Goal: Information Seeking & Learning: Learn about a topic

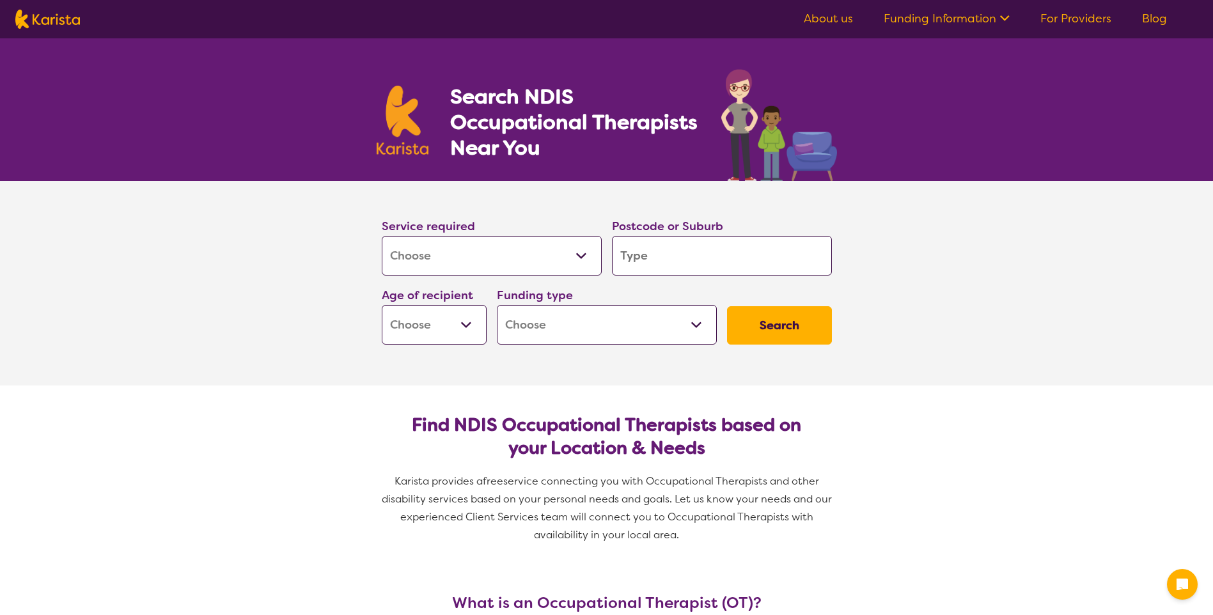
select select "[MEDICAL_DATA]"
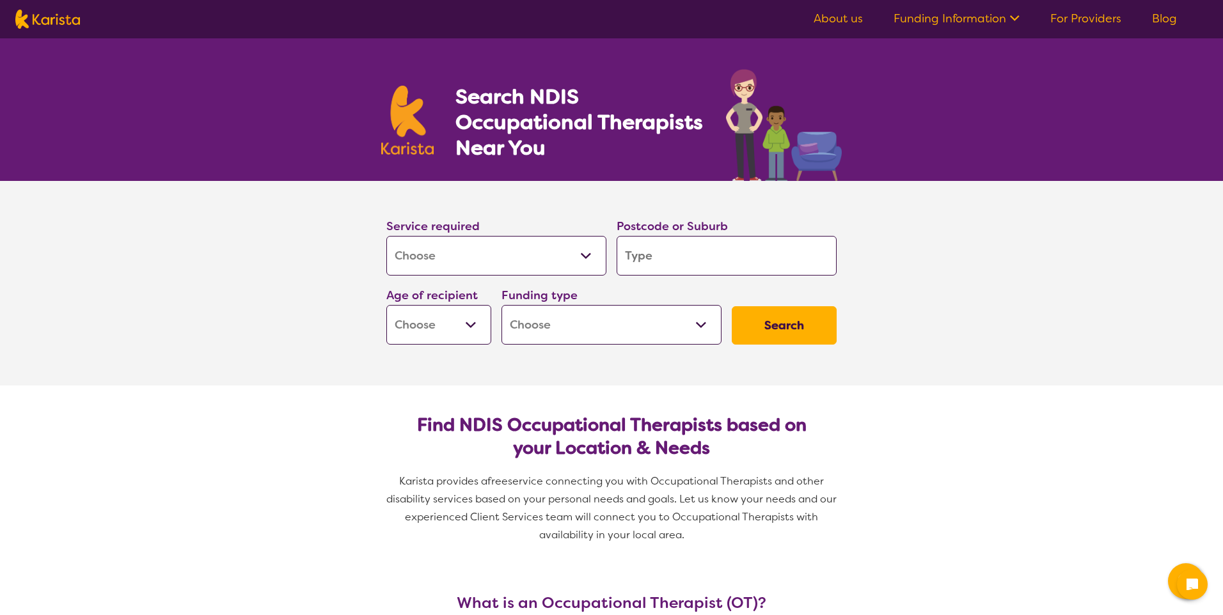
select select "[MEDICAL_DATA]"
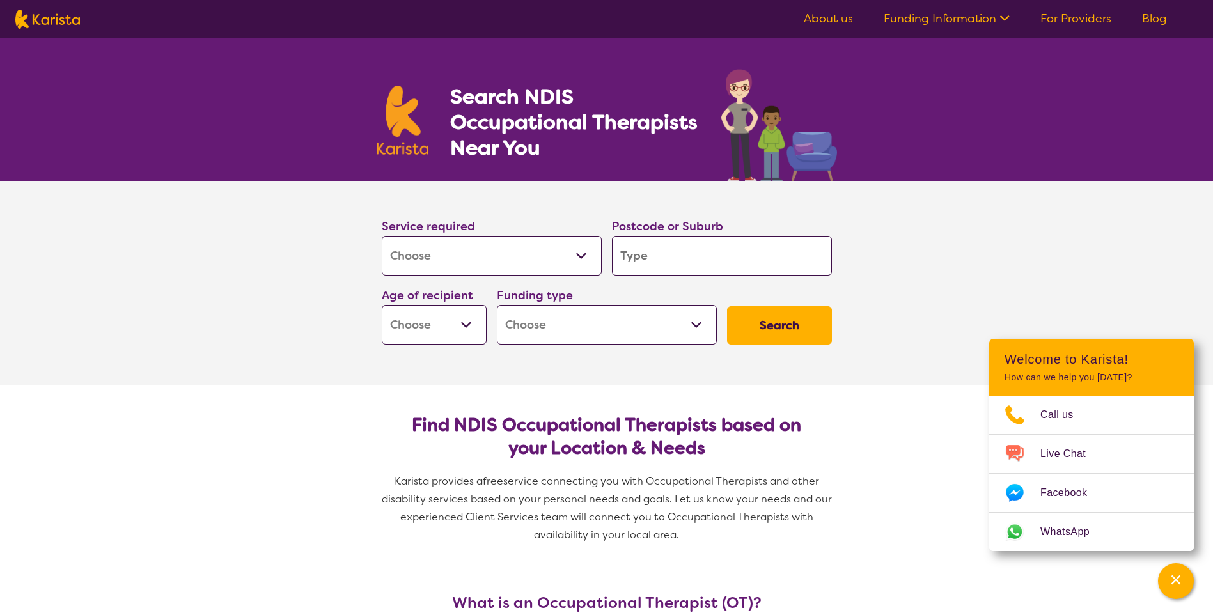
click at [641, 262] on input "search" at bounding box center [722, 256] width 220 height 40
type input "2"
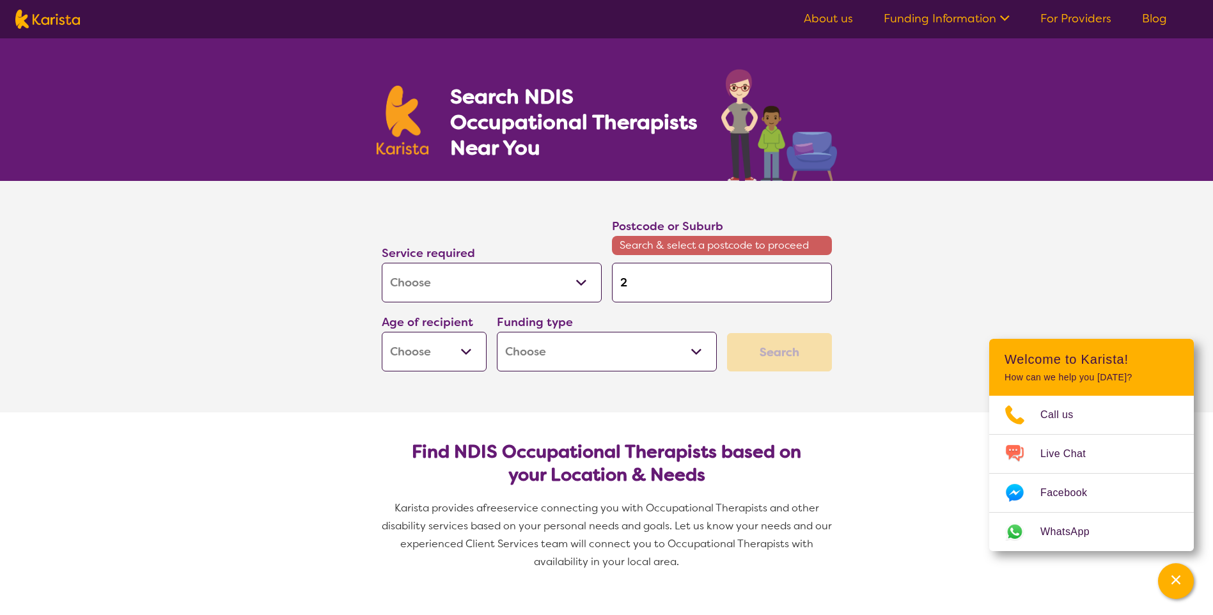
type input "21"
type input "214"
type input "2145"
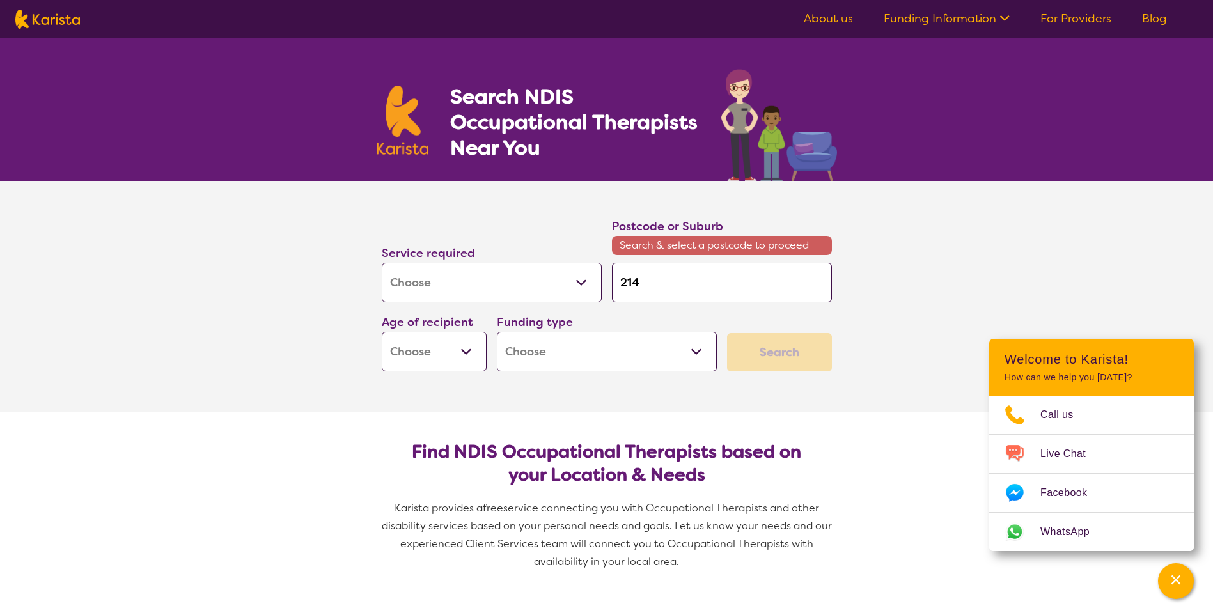
type input "2145"
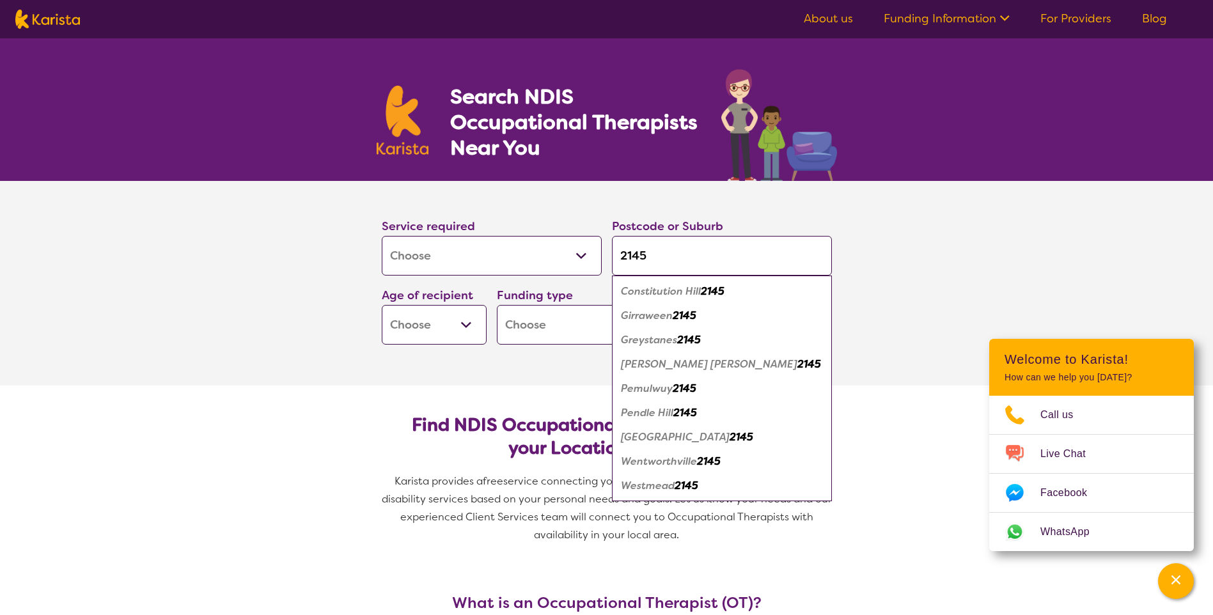
type input "2145"
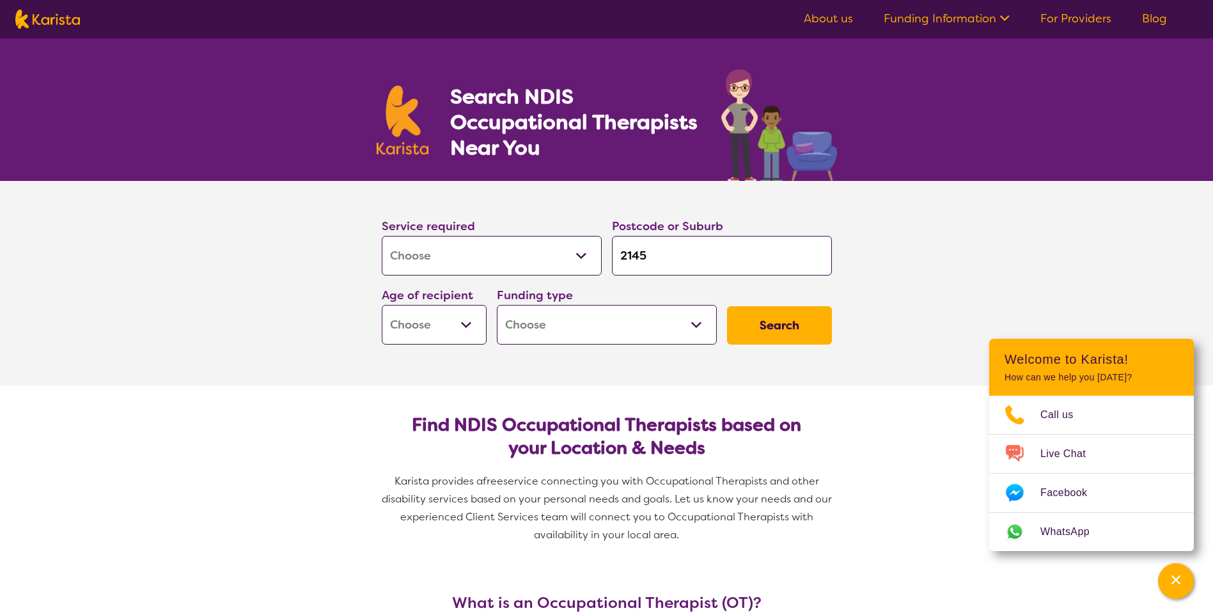
click at [1009, 223] on section "Service required Allied Health Assistant Assessment (ADHD or Autism) Behaviour …" at bounding box center [606, 283] width 1213 height 205
click at [470, 322] on select "Early Childhood - 0 to 9 Child - 10 to 11 Adolescent - 12 to 17 Adult - 18 to 6…" at bounding box center [434, 325] width 105 height 40
select select "EC"
click at [382, 305] on select "Early Childhood - 0 to 9 Child - 10 to 11 Adolescent - 12 to 17 Adult - 18 to 6…" at bounding box center [434, 325] width 105 height 40
select select "EC"
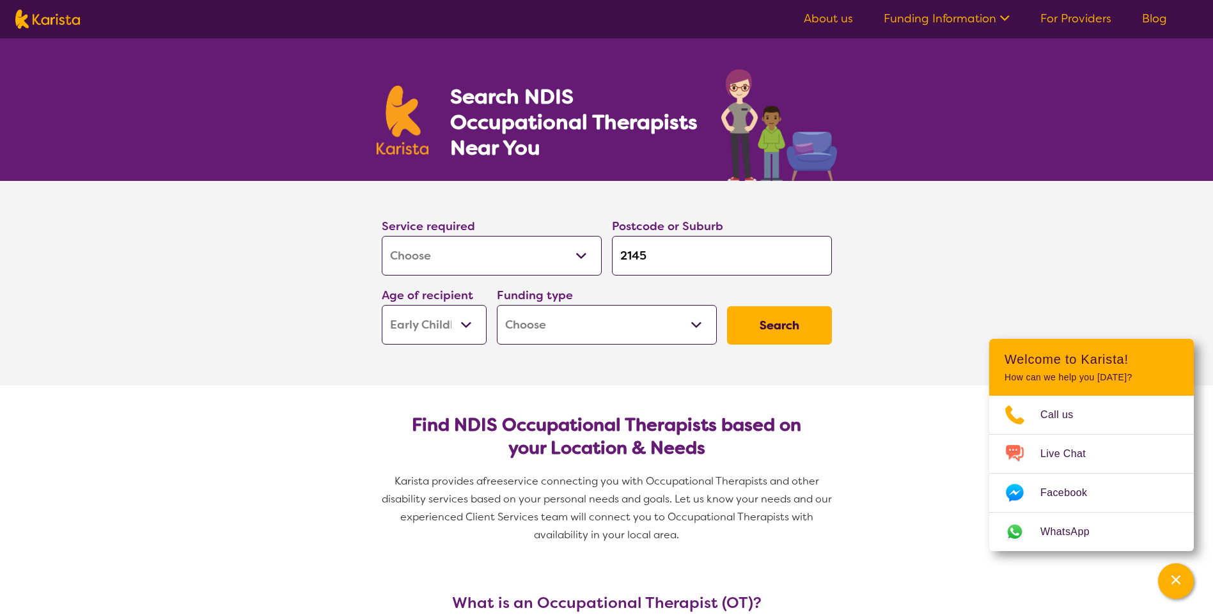
click at [682, 325] on select "Home Care Package (HCP) National Disability Insurance Scheme (NDIS) I don't know" at bounding box center [607, 325] width 220 height 40
click at [790, 335] on button "Search" at bounding box center [779, 325] width 105 height 38
click at [696, 322] on select "Home Care Package (HCP) National Disability Insurance Scheme (NDIS) I don't know" at bounding box center [607, 325] width 220 height 40
select select "i-don-t-know"
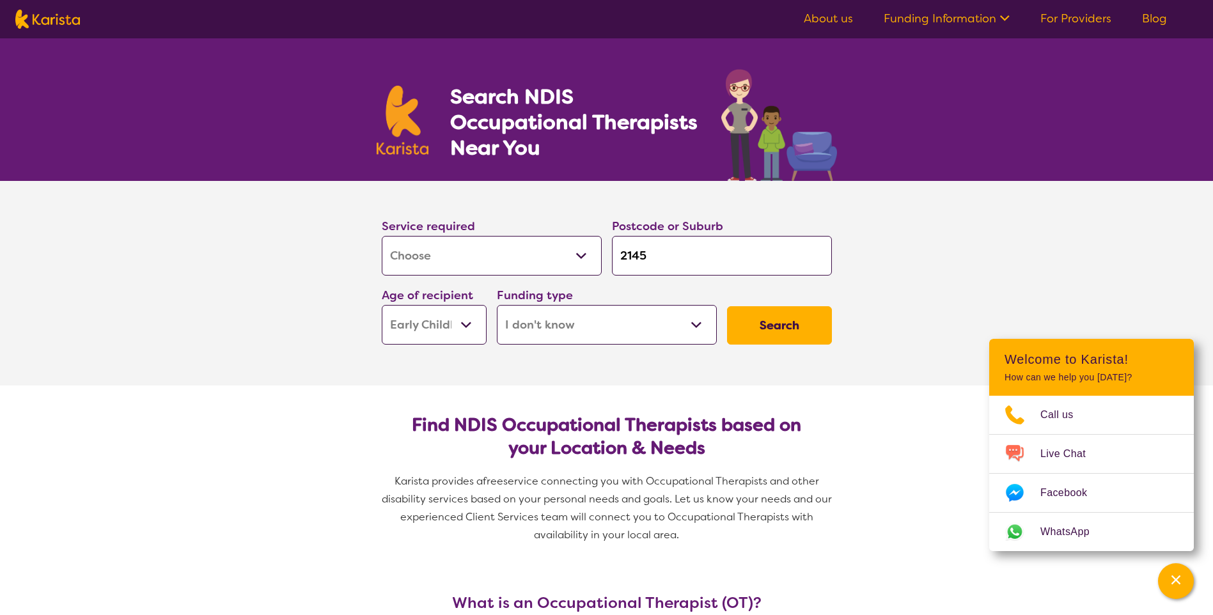
click at [497, 305] on select "Home Care Package (HCP) National Disability Insurance Scheme (NDIS) I don't know" at bounding box center [607, 325] width 220 height 40
select select "i-don-t-know"
click at [766, 322] on button "Search" at bounding box center [779, 325] width 105 height 38
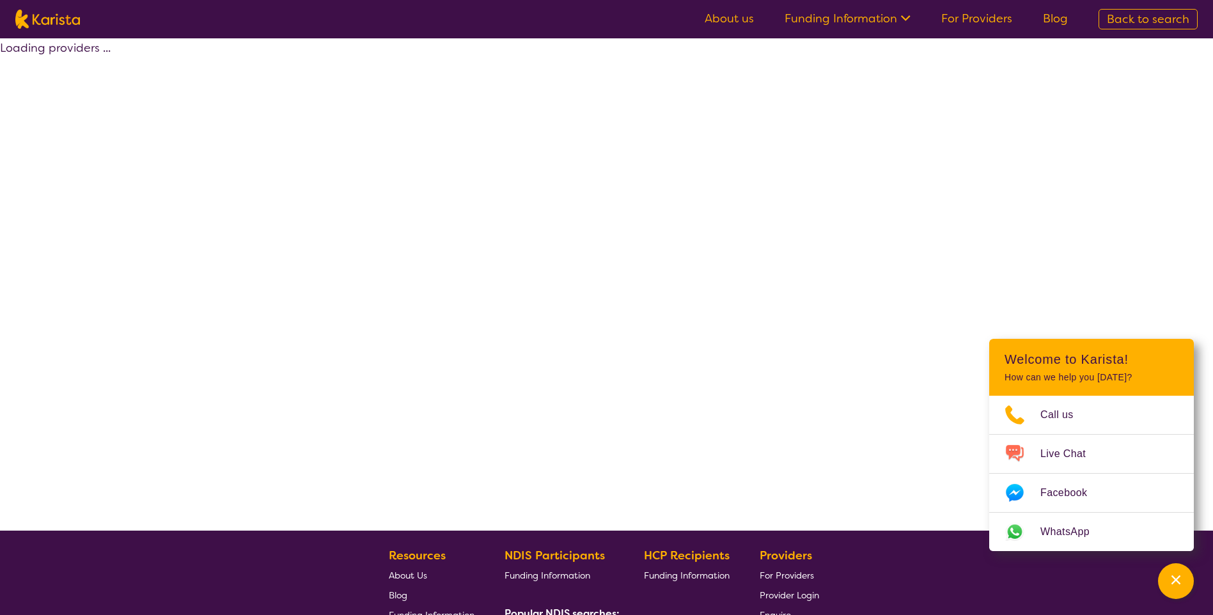
select select "[MEDICAL_DATA]"
select select "EC"
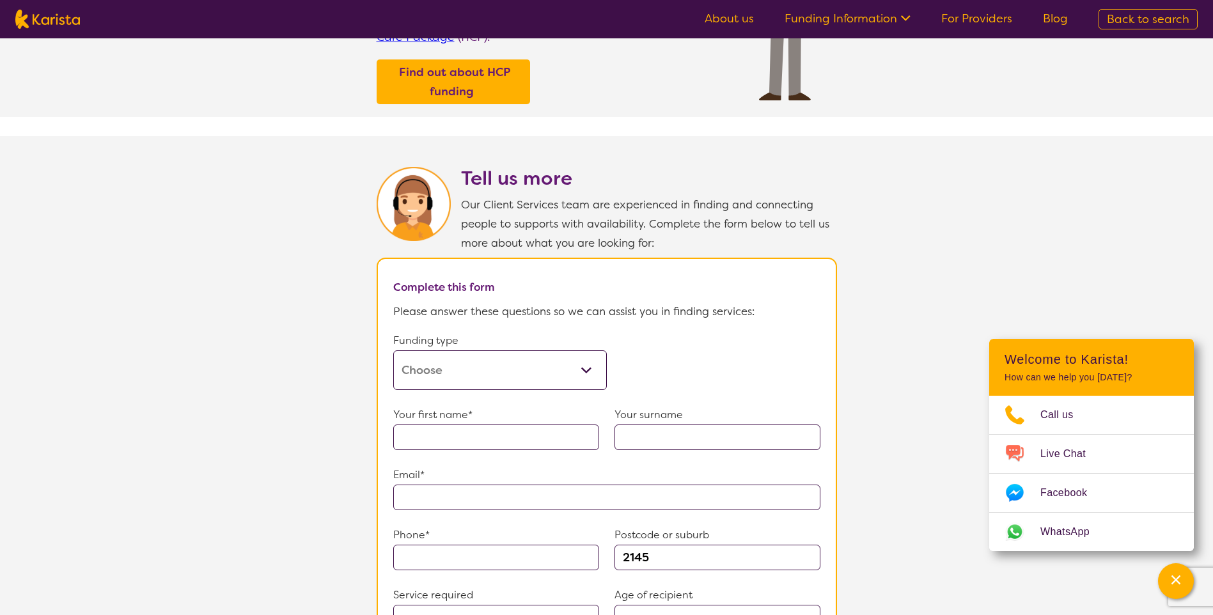
scroll to position [640, 0]
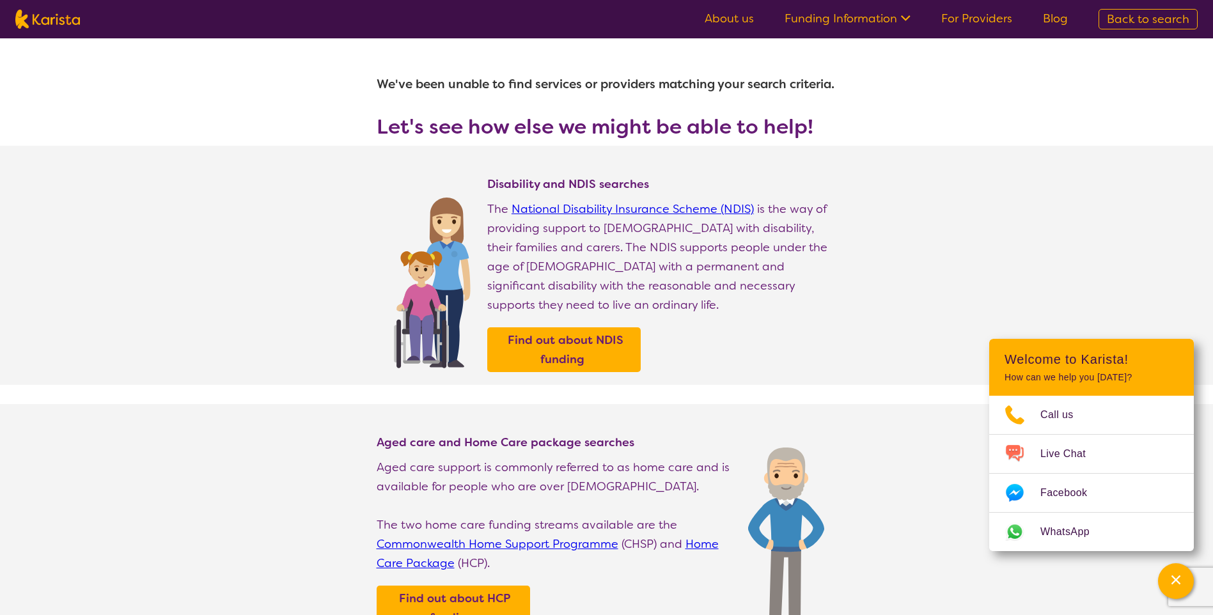
select select "[MEDICAL_DATA]"
select select "EC"
select select "i-don-t-know"
select select "[MEDICAL_DATA]"
select select "EC"
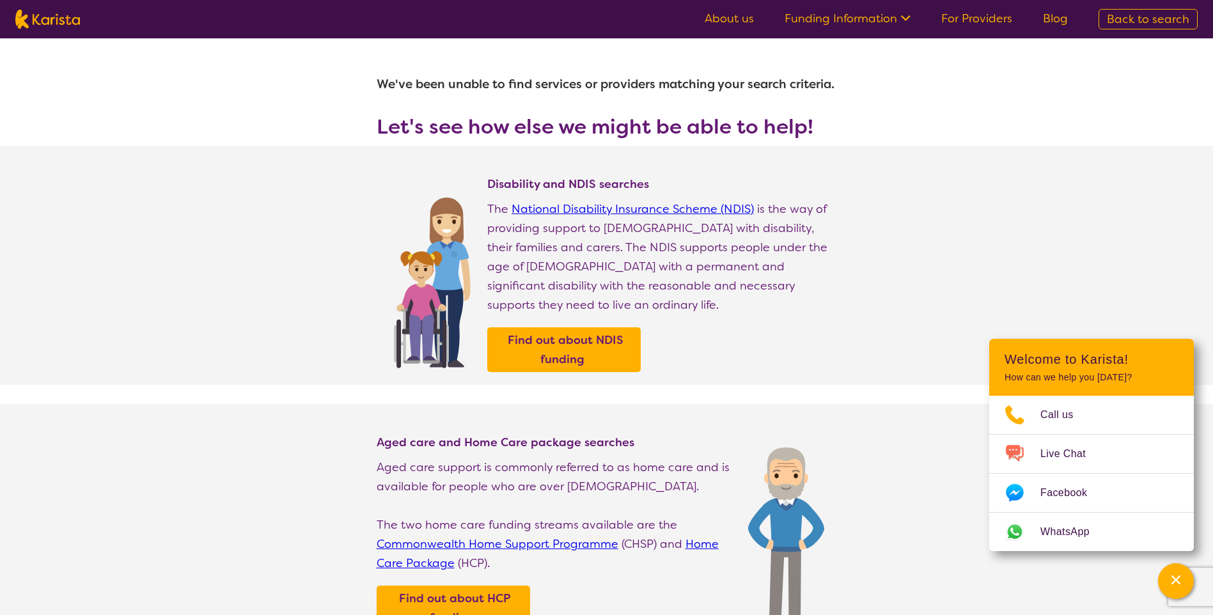
select select "i-don-t-know"
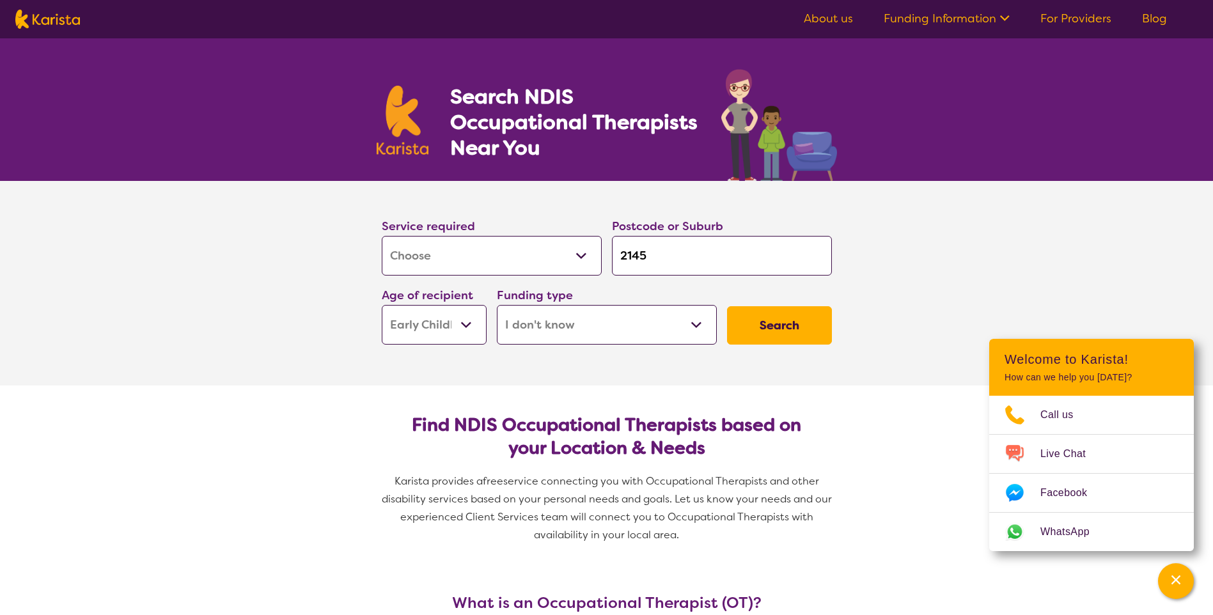
click at [692, 329] on select "Home Care Package (HCP) National Disability Insurance Scheme (NDIS) I don't know" at bounding box center [607, 325] width 220 height 40
select select "HCP"
click at [497, 305] on select "Home Care Package (HCP) National Disability Insurance Scheme (NDIS) I don't know" at bounding box center [607, 325] width 220 height 40
select select "HCP"
click at [697, 330] on select "Home Care Package (HCP) National Disability Insurance Scheme (NDIS) I don't know" at bounding box center [607, 325] width 220 height 40
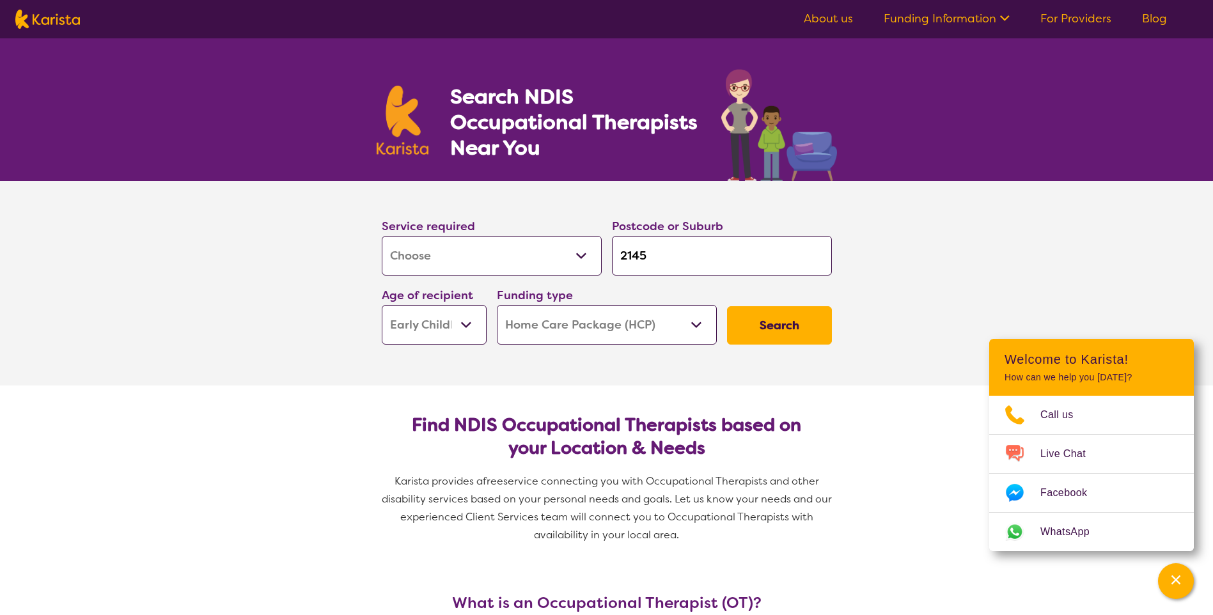
select select "NDIS"
click at [497, 305] on select "Home Care Package (HCP) National Disability Insurance Scheme (NDIS) I don't know" at bounding box center [607, 325] width 220 height 40
select select "NDIS"
click at [811, 331] on button "Search" at bounding box center [779, 325] width 105 height 38
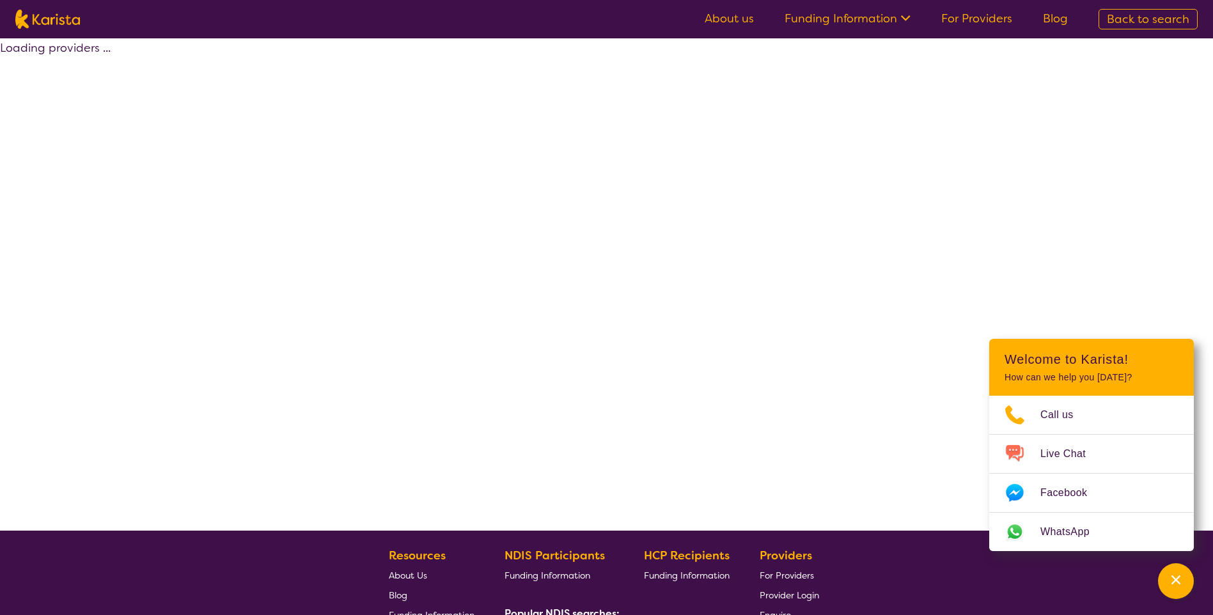
select select "by_score"
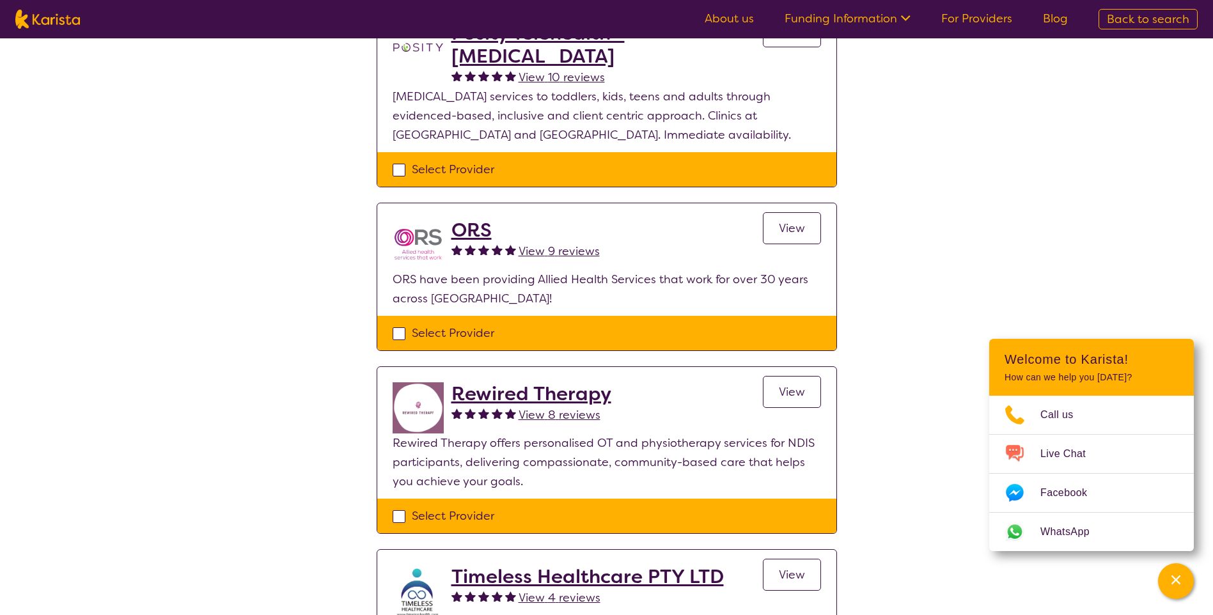
scroll to position [384, 0]
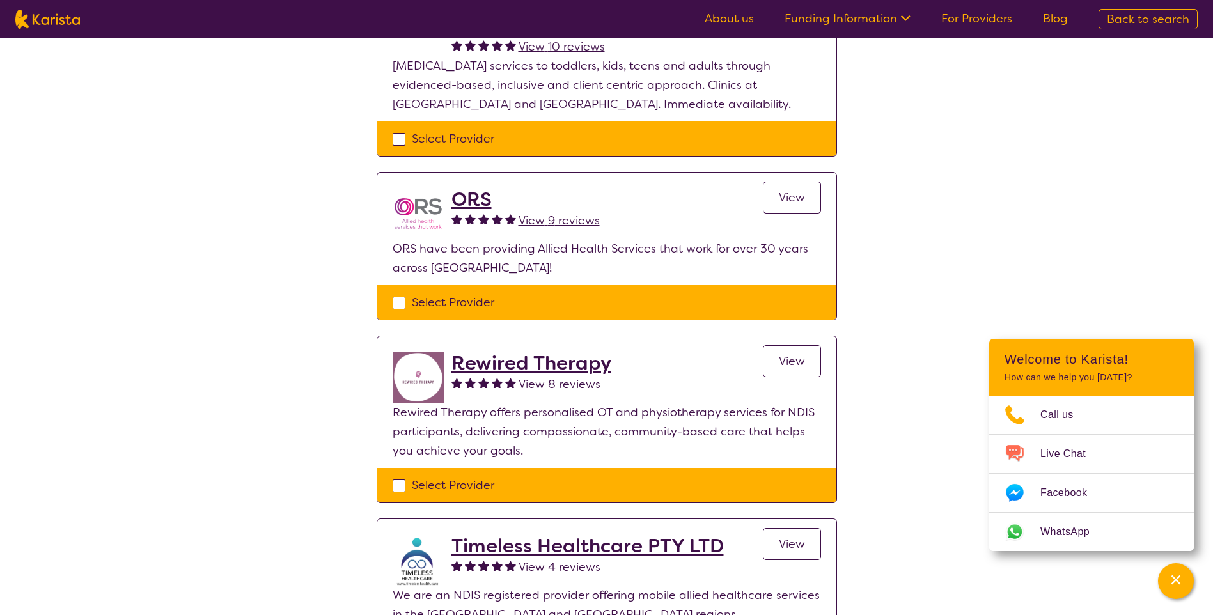
select select "[MEDICAL_DATA]"
select select "EC"
select select "NDIS"
select select "[MEDICAL_DATA]"
select select "EC"
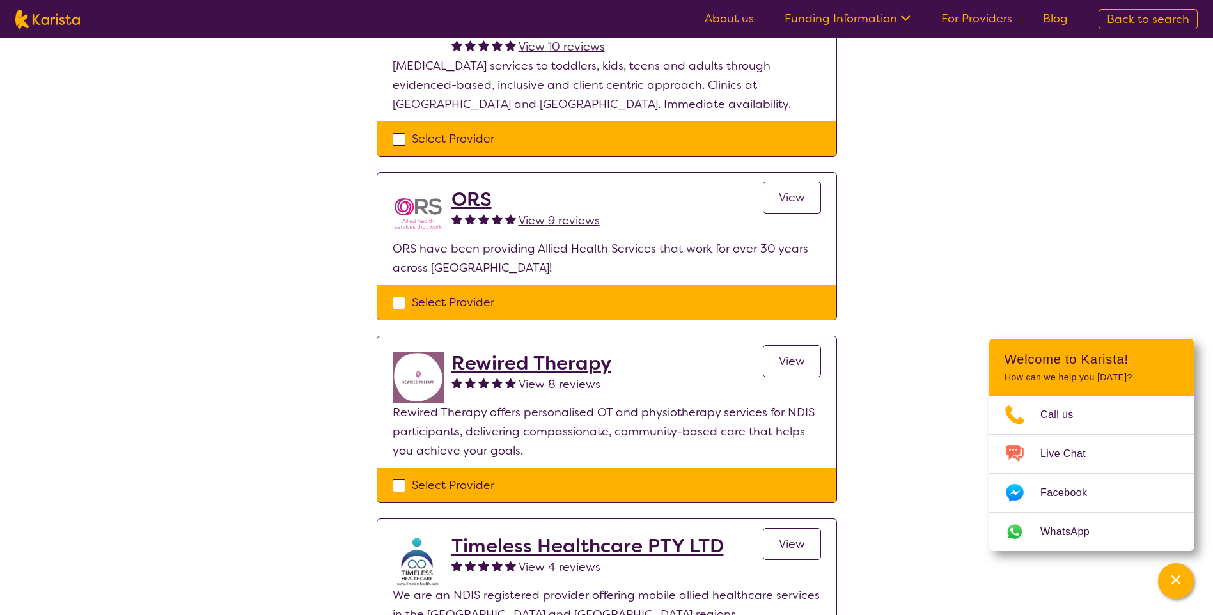
select select "NDIS"
